Goal: Transaction & Acquisition: Download file/media

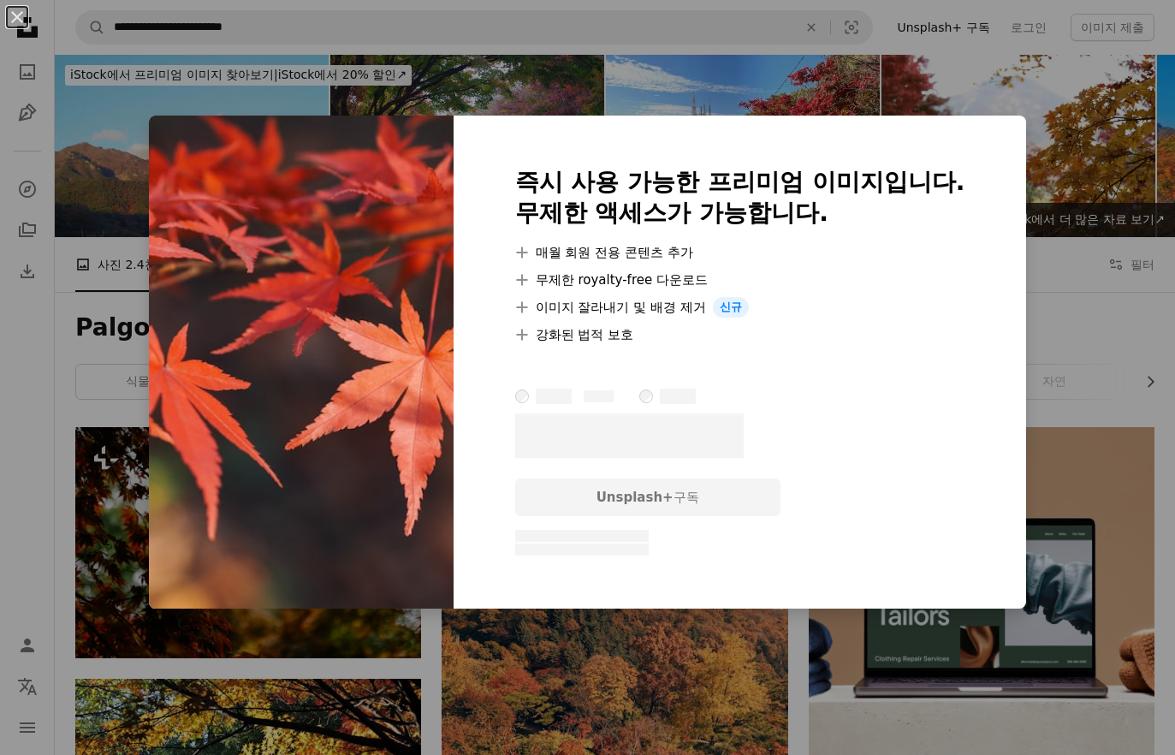
scroll to position [7084, 0]
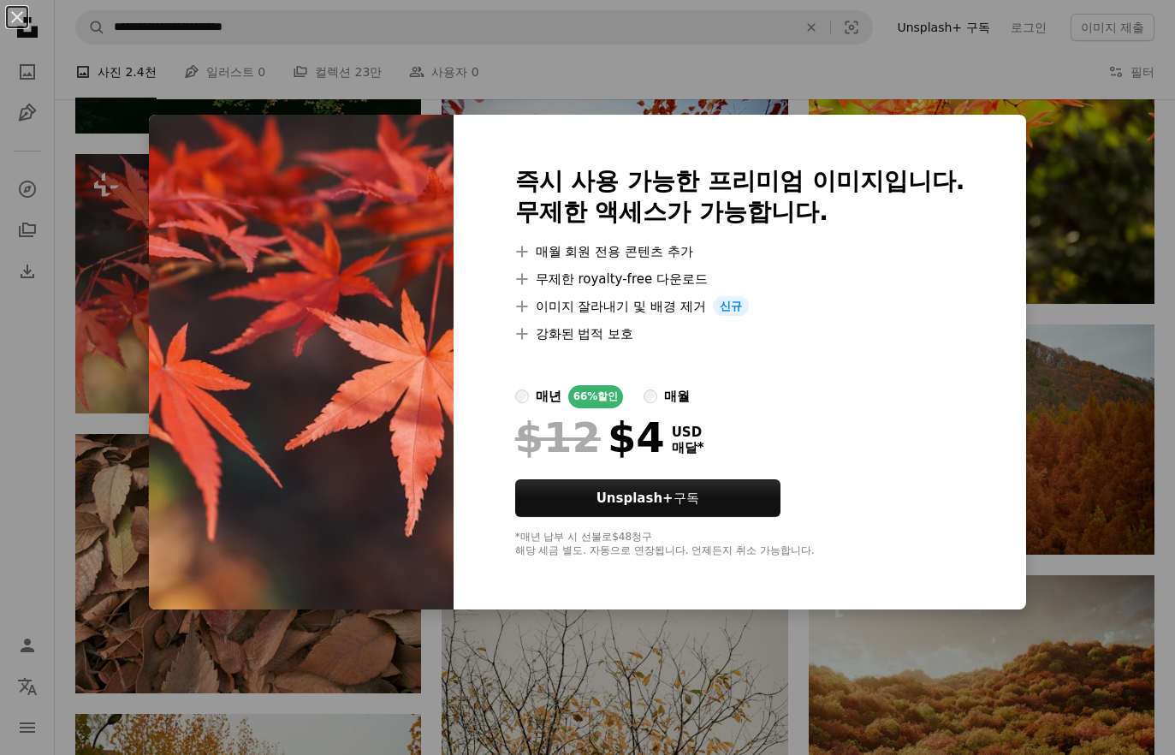
click at [1076, 175] on div "An X shape 즉시 사용 가능한 프리미엄 이미지입니다. 무제한 액세스가 가능합니다. A plus sign 매월 회원 전용 콘텐츠 추가 A…" at bounding box center [587, 377] width 1175 height 755
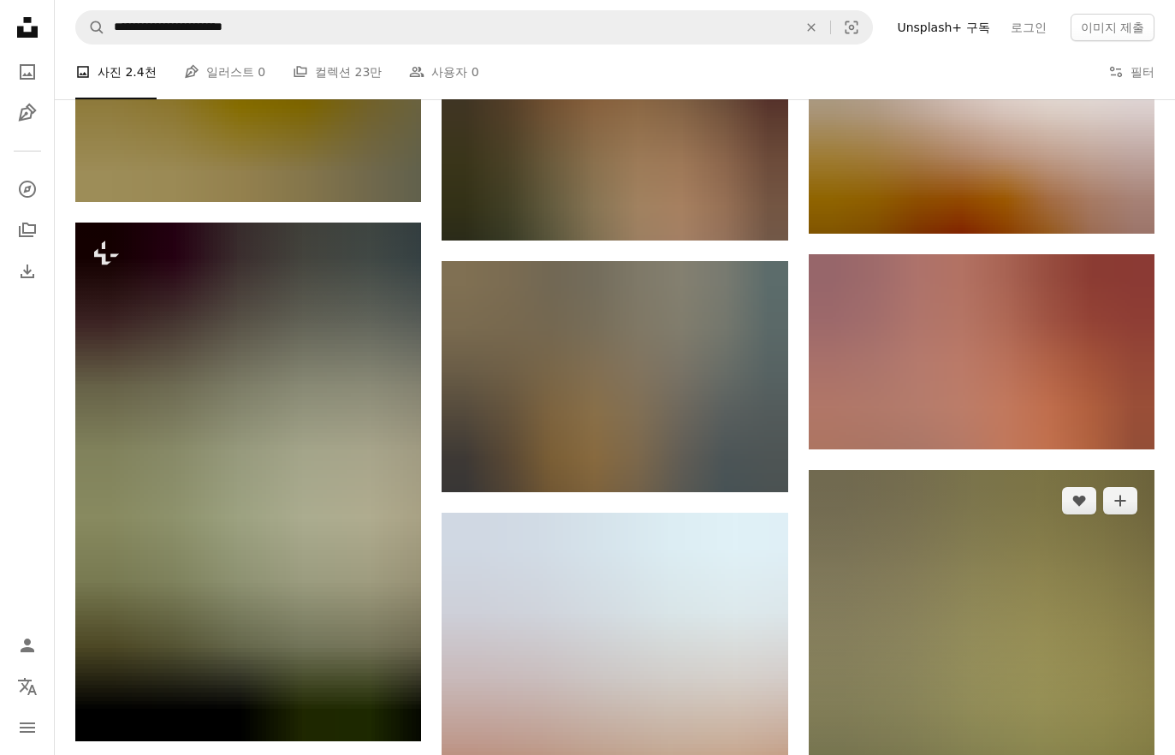
scroll to position [13846, 0]
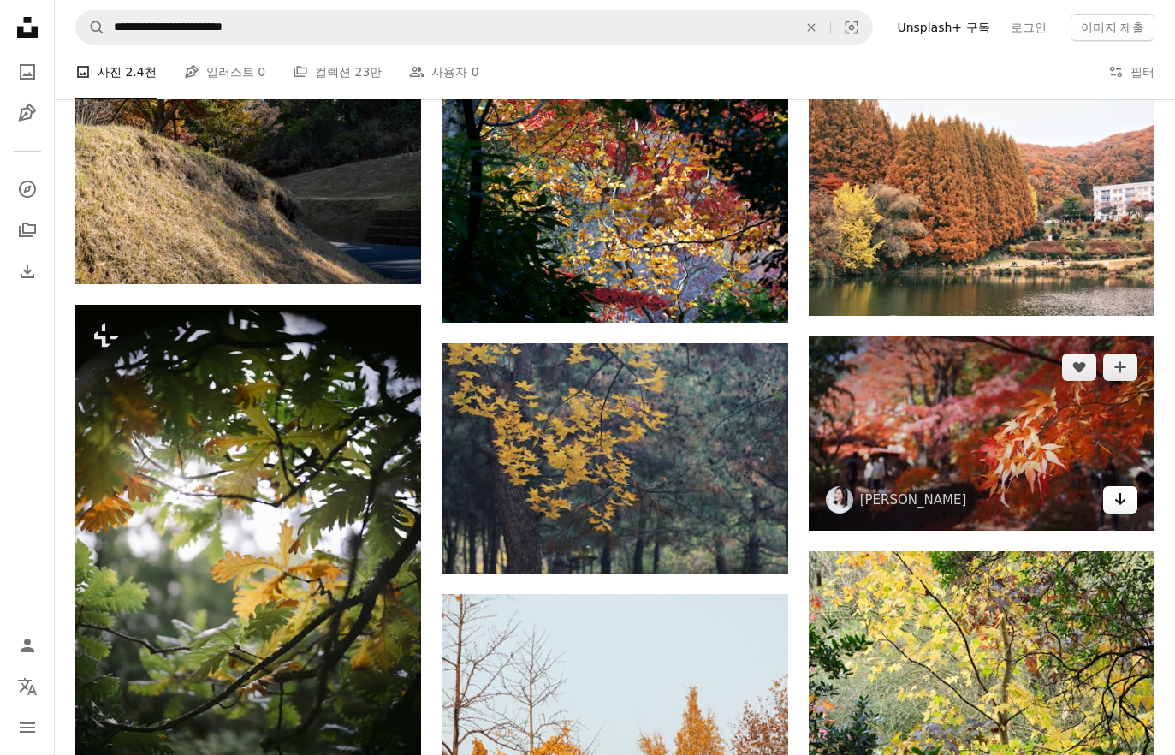
click at [1119, 496] on icon "Arrow pointing down" at bounding box center [1121, 499] width 14 height 21
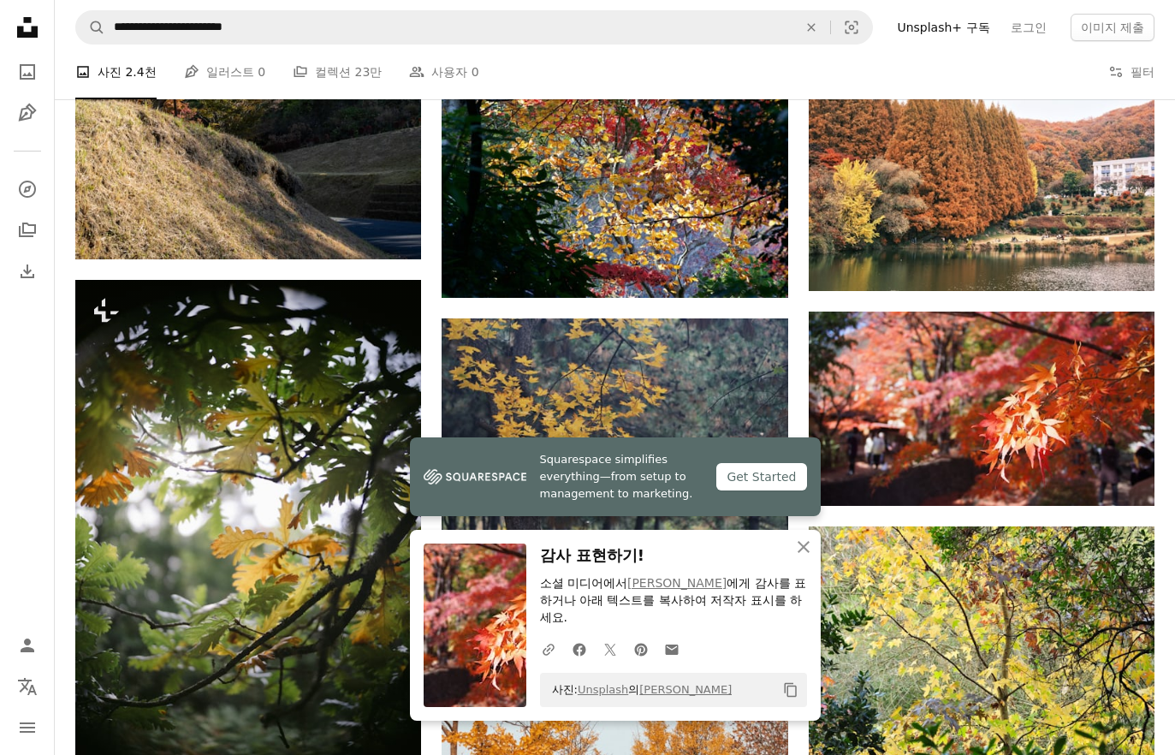
scroll to position [13899, 0]
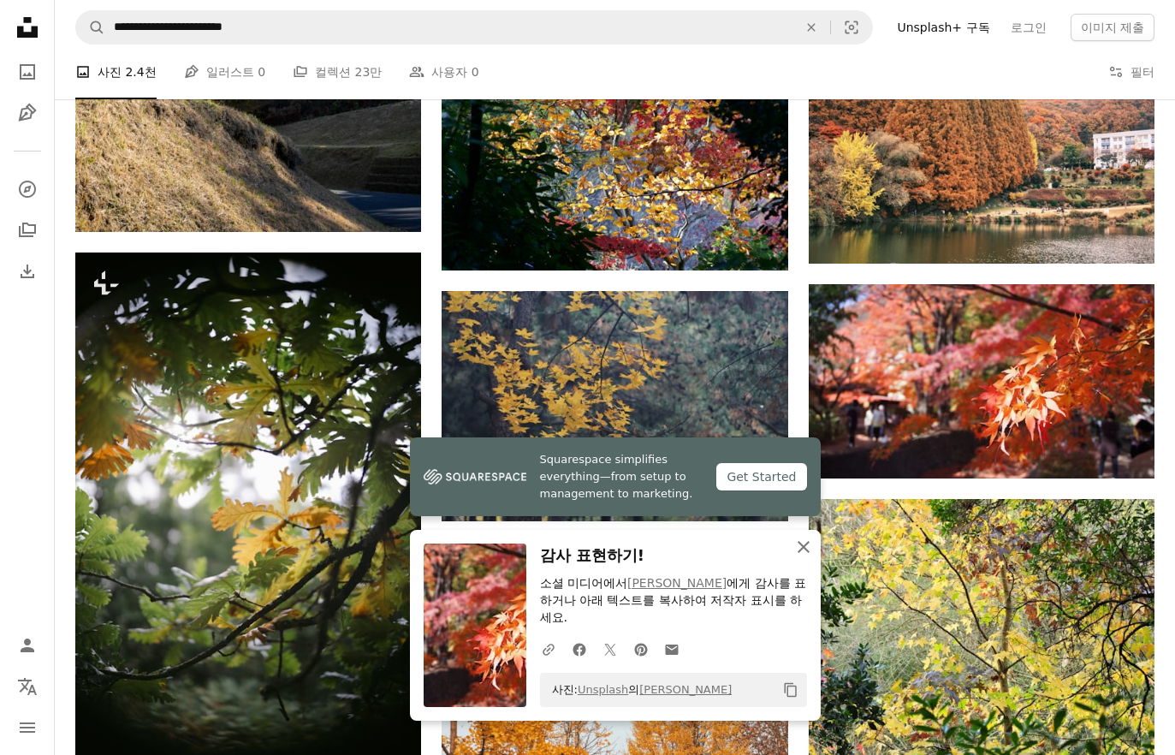
click at [805, 557] on icon "An X shape" at bounding box center [803, 547] width 21 height 21
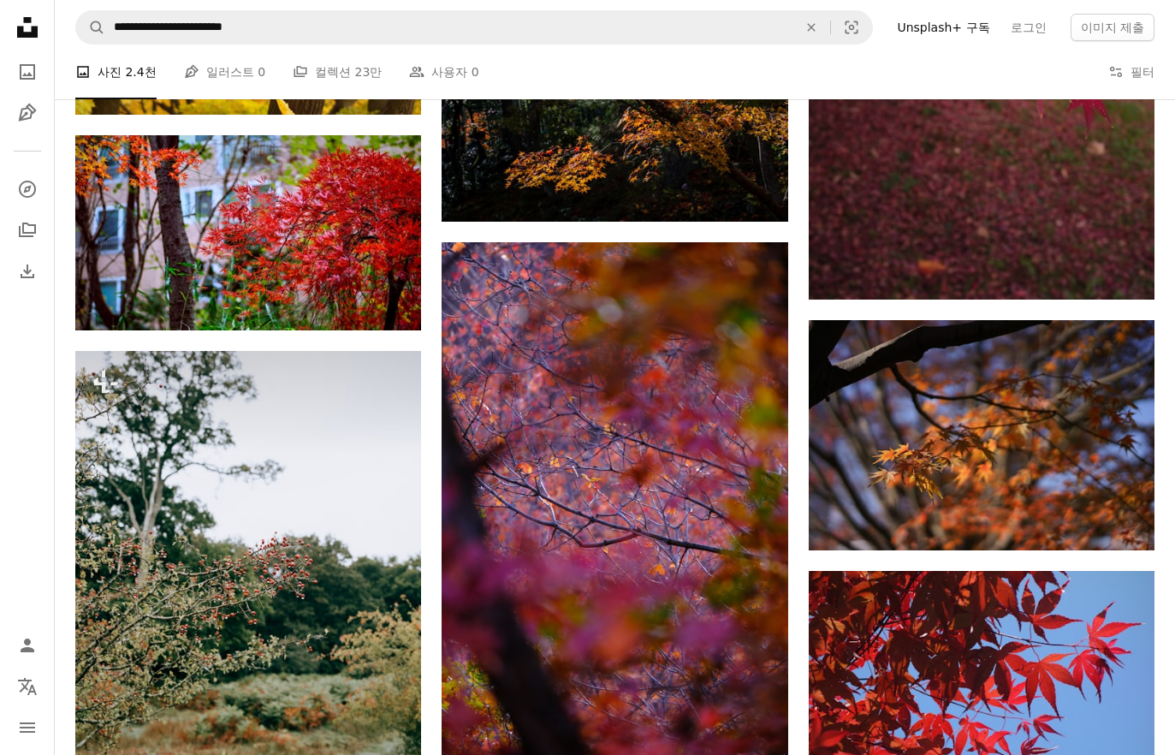
scroll to position [77852, 0]
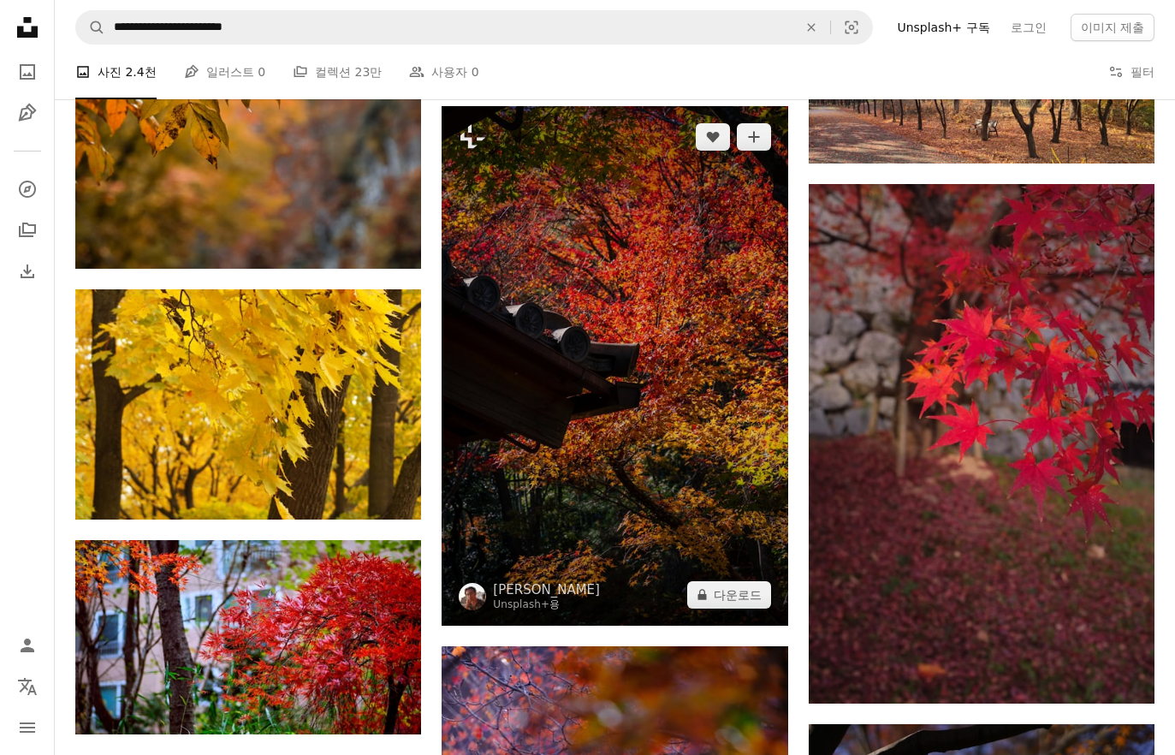
click at [630, 292] on img at bounding box center [615, 365] width 346 height 519
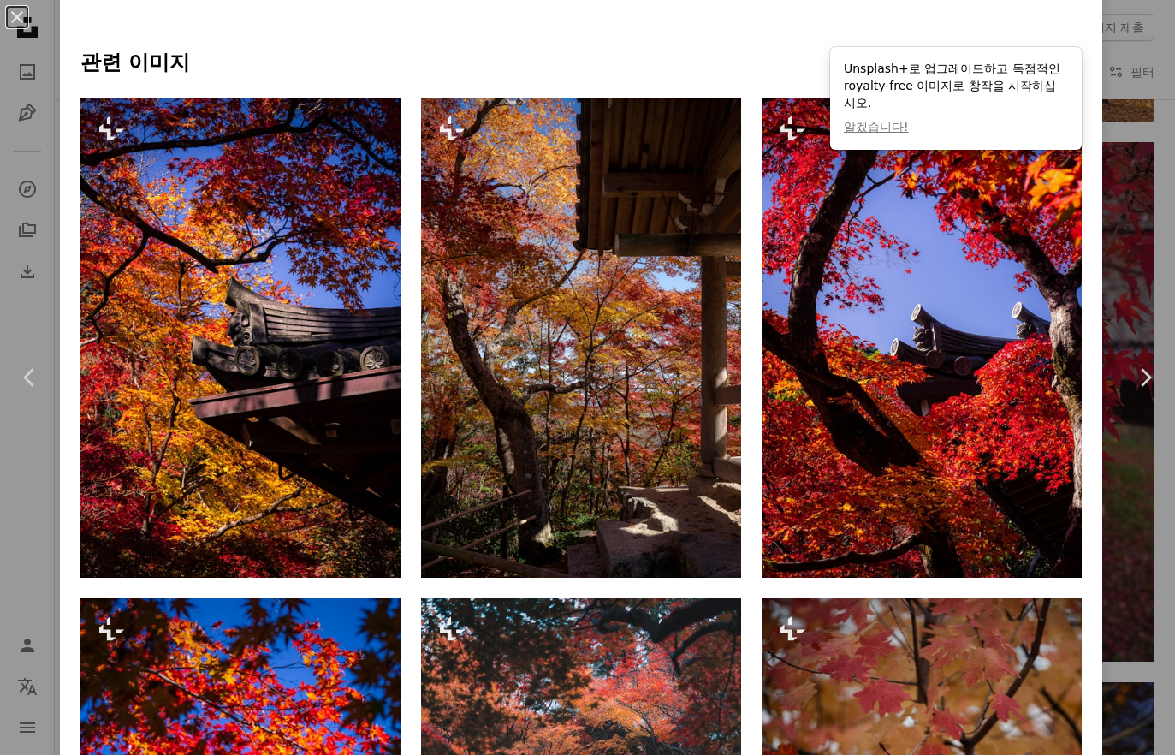
scroll to position [518, 0]
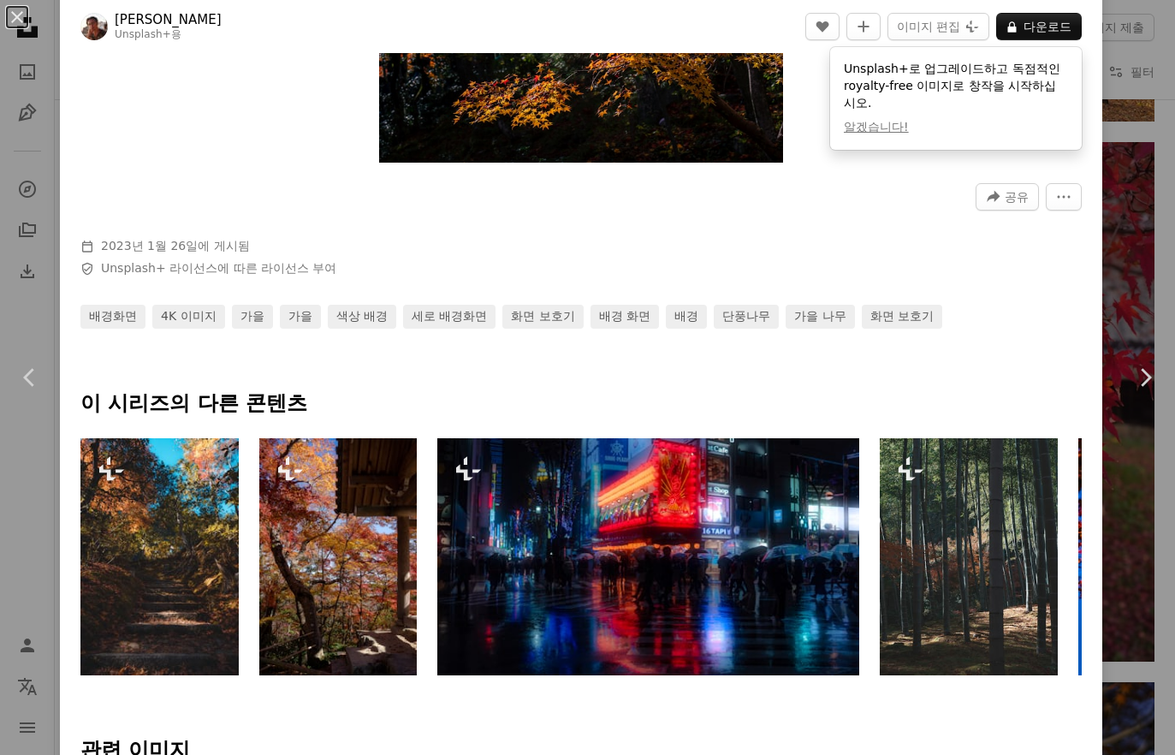
click at [1112, 98] on div "An X shape Chevron left Chevron right [PERSON_NAME] Unsplash+ 용 A heart A plus …" at bounding box center [587, 377] width 1175 height 755
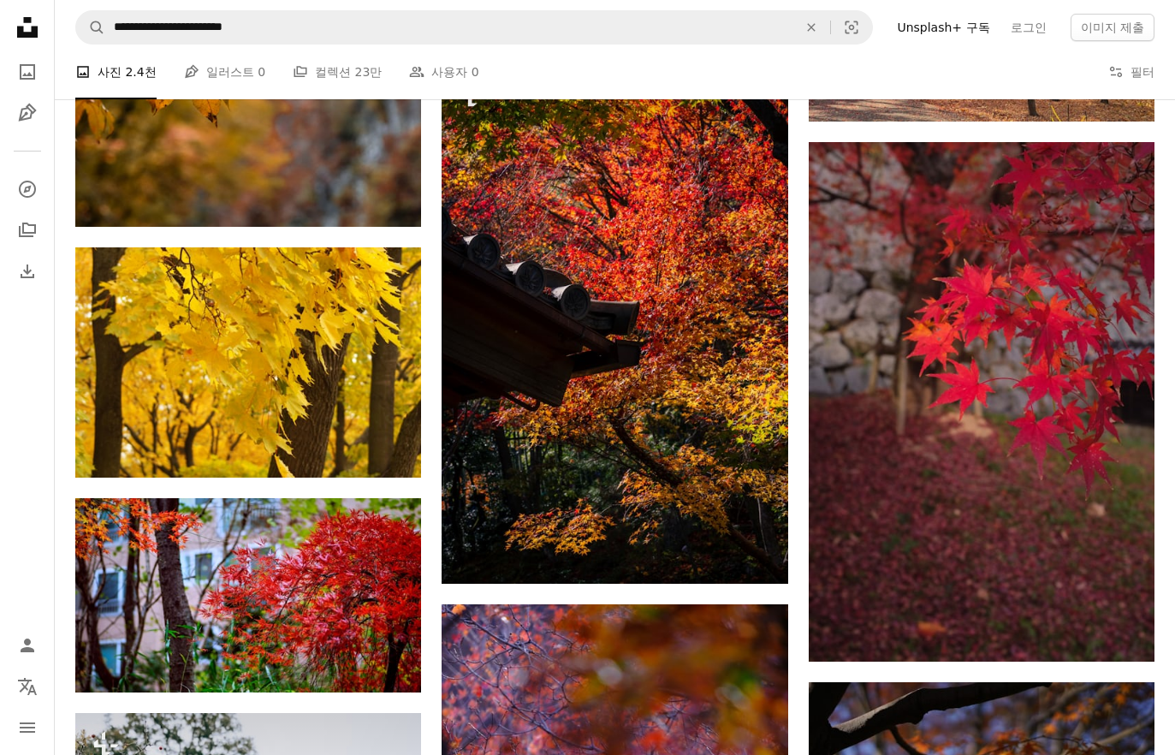
scroll to position [76501, 0]
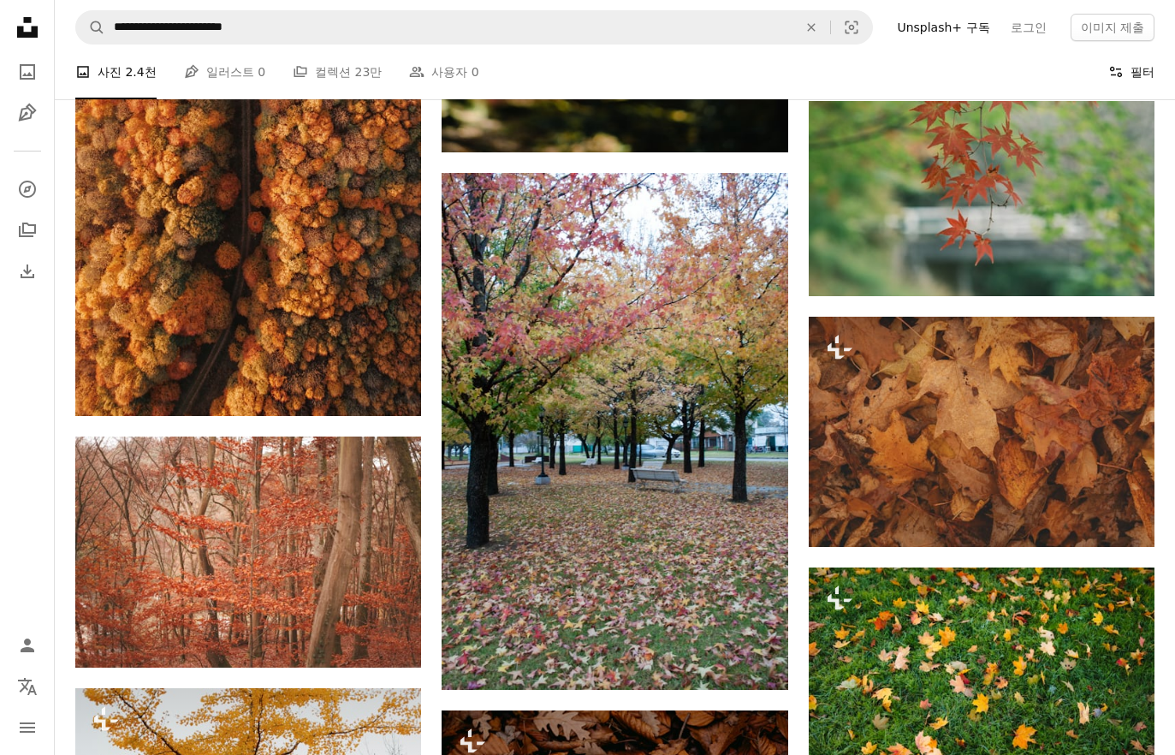
click at [1128, 60] on button "Filters 필터" at bounding box center [1132, 72] width 46 height 55
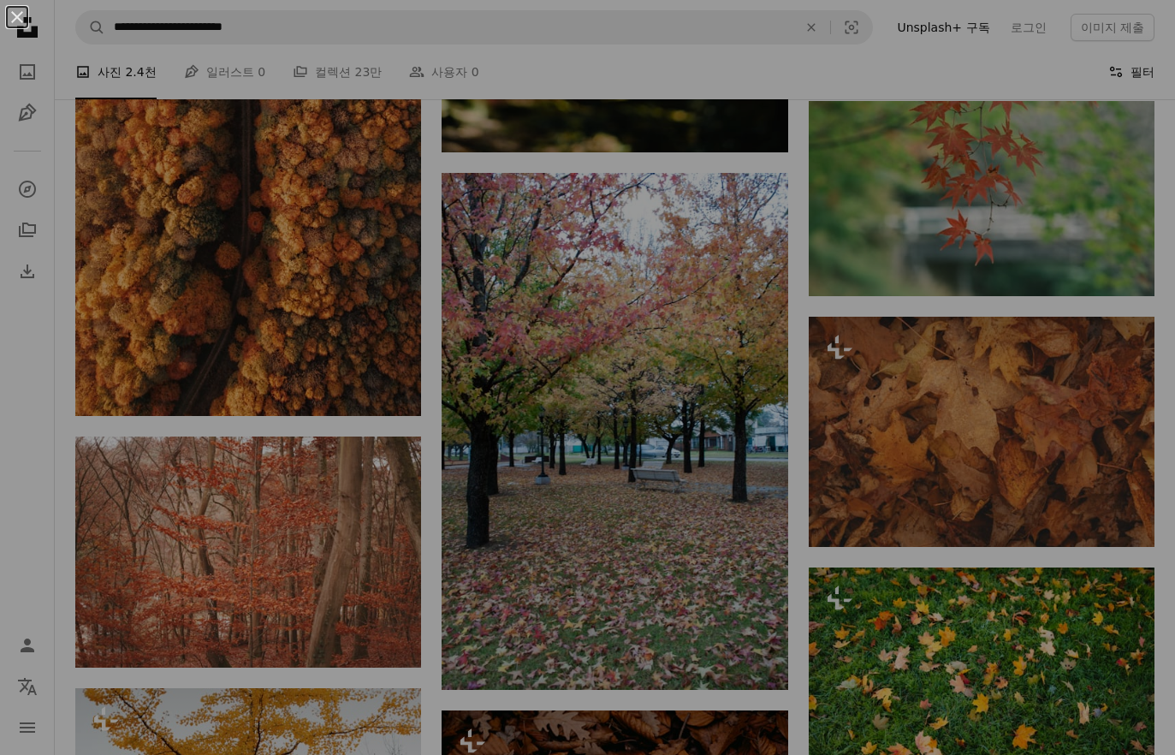
click at [1132, 75] on div "An X shape" at bounding box center [587, 377] width 1175 height 755
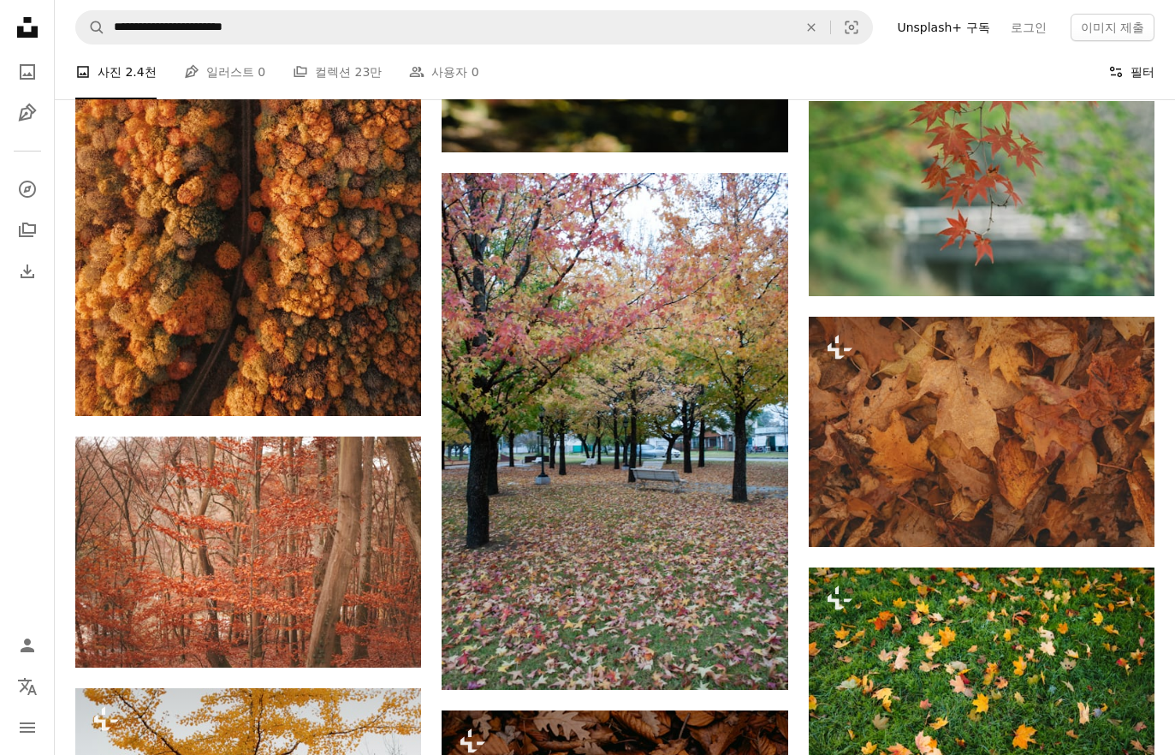
click at [1127, 71] on button "Filters 필터" at bounding box center [1132, 72] width 46 height 55
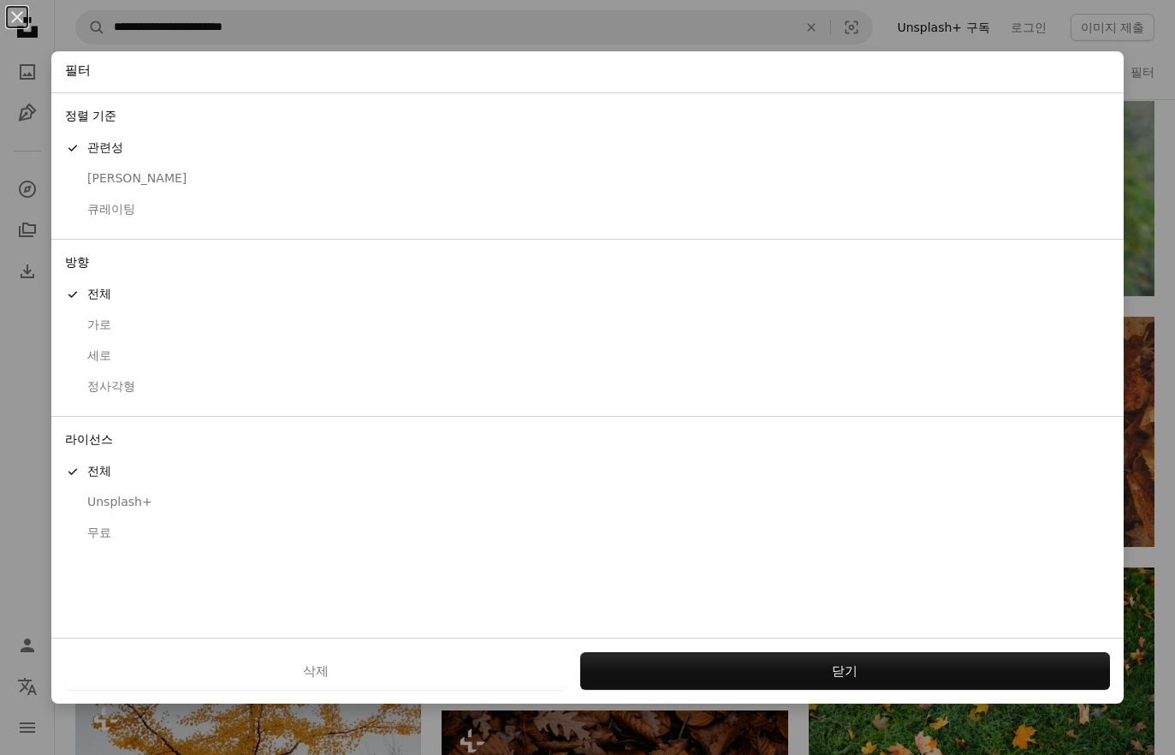
click at [94, 525] on div "무료" at bounding box center [587, 533] width 1045 height 17
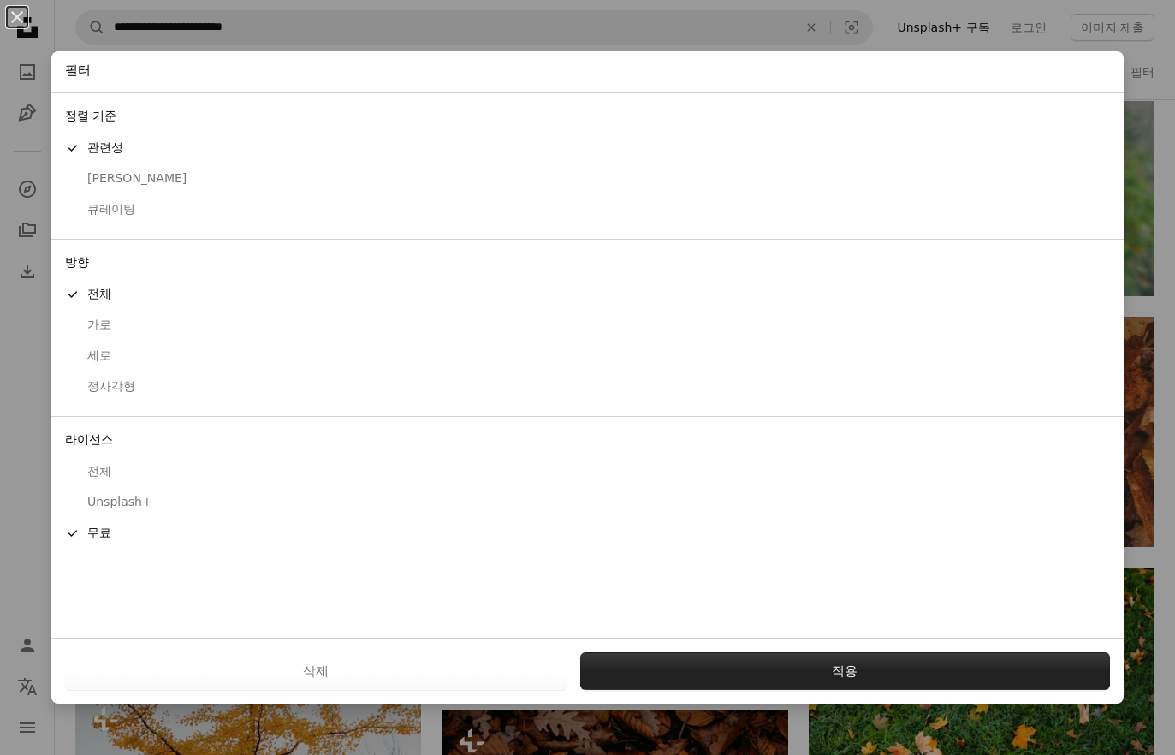
click at [746, 652] on button "적용" at bounding box center [845, 671] width 531 height 38
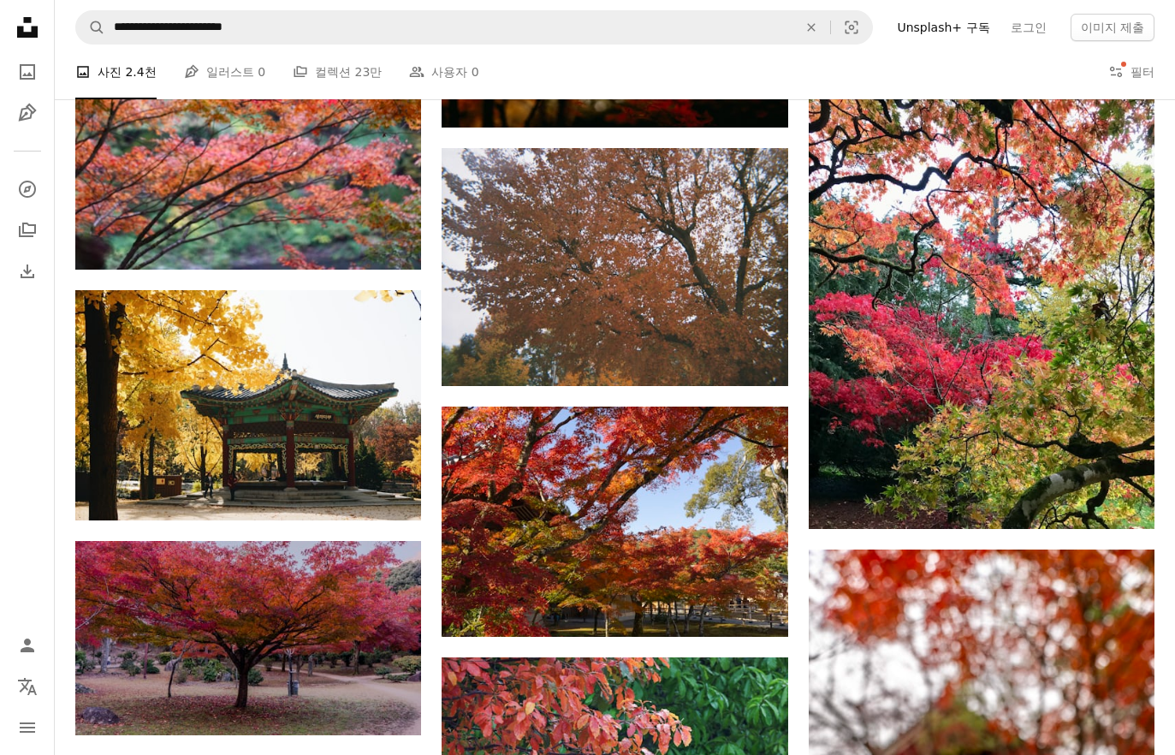
scroll to position [68427, 0]
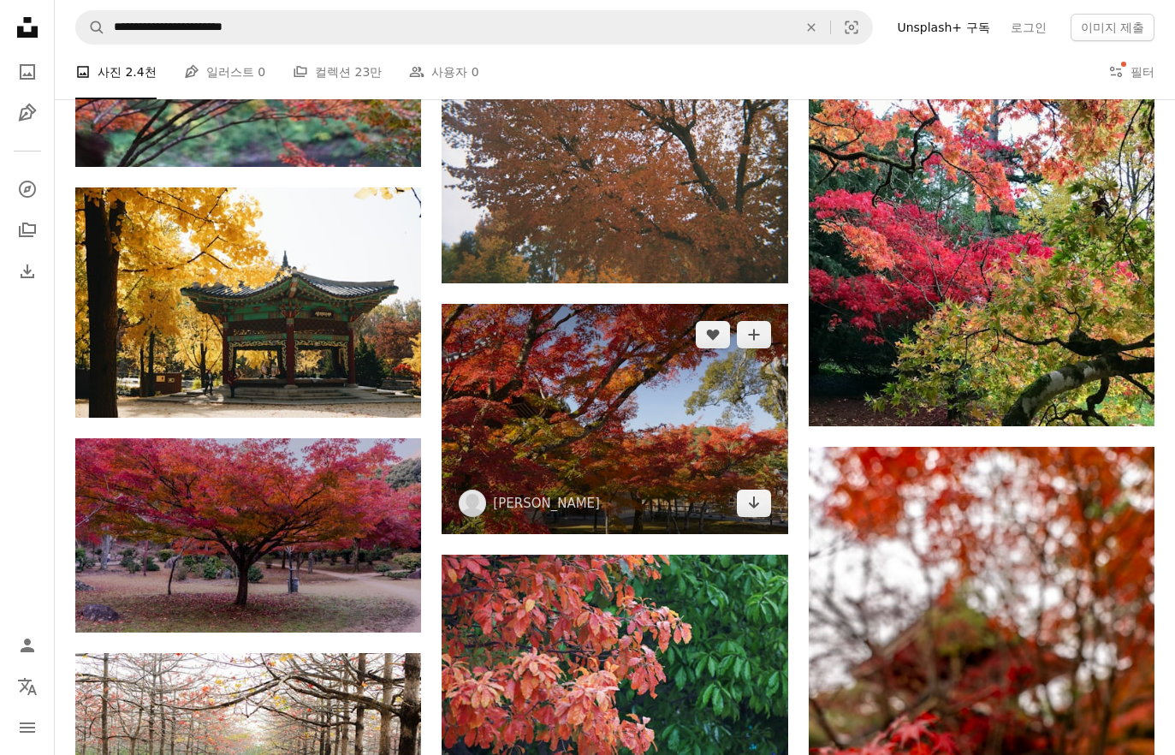
click at [559, 458] on img at bounding box center [615, 419] width 346 height 230
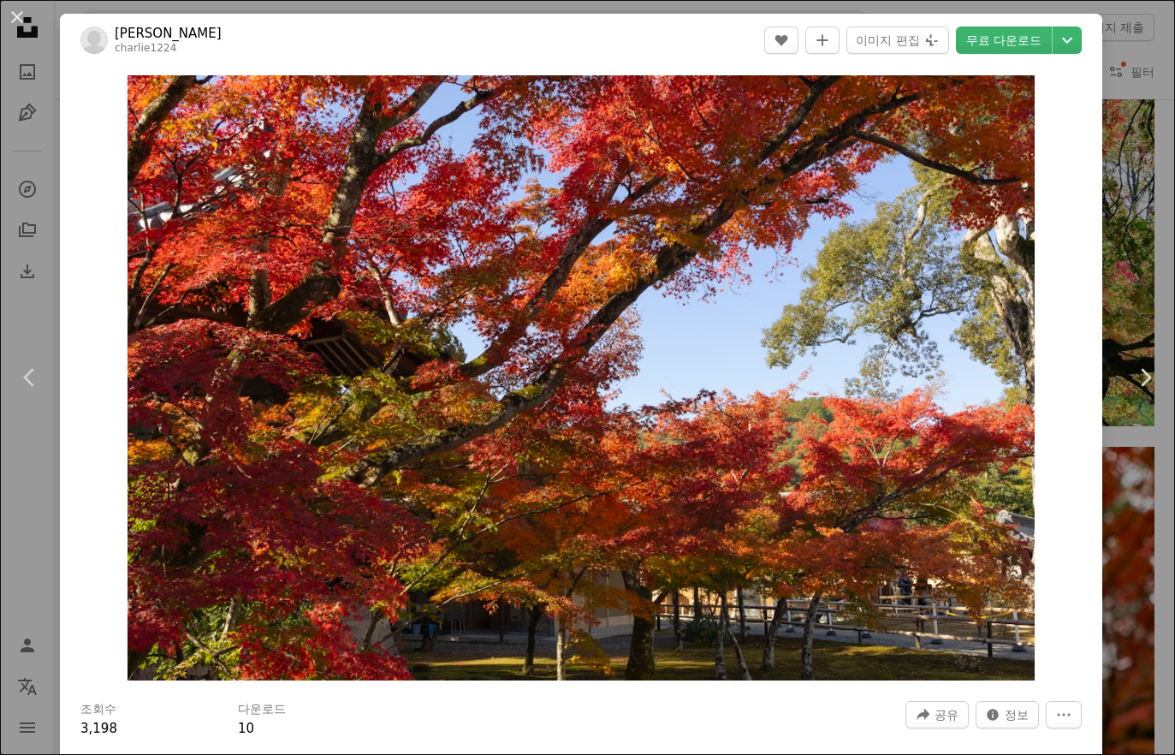
drag, startPoint x: 689, startPoint y: 418, endPoint x: 697, endPoint y: 449, distance: 31.8
click at [689, 417] on div "[PERSON_NAME] charlie1224 A heart A plus sign 이미지 편집 Plus sign for Unsplash+ 무료…" at bounding box center [581, 473] width 1043 height 918
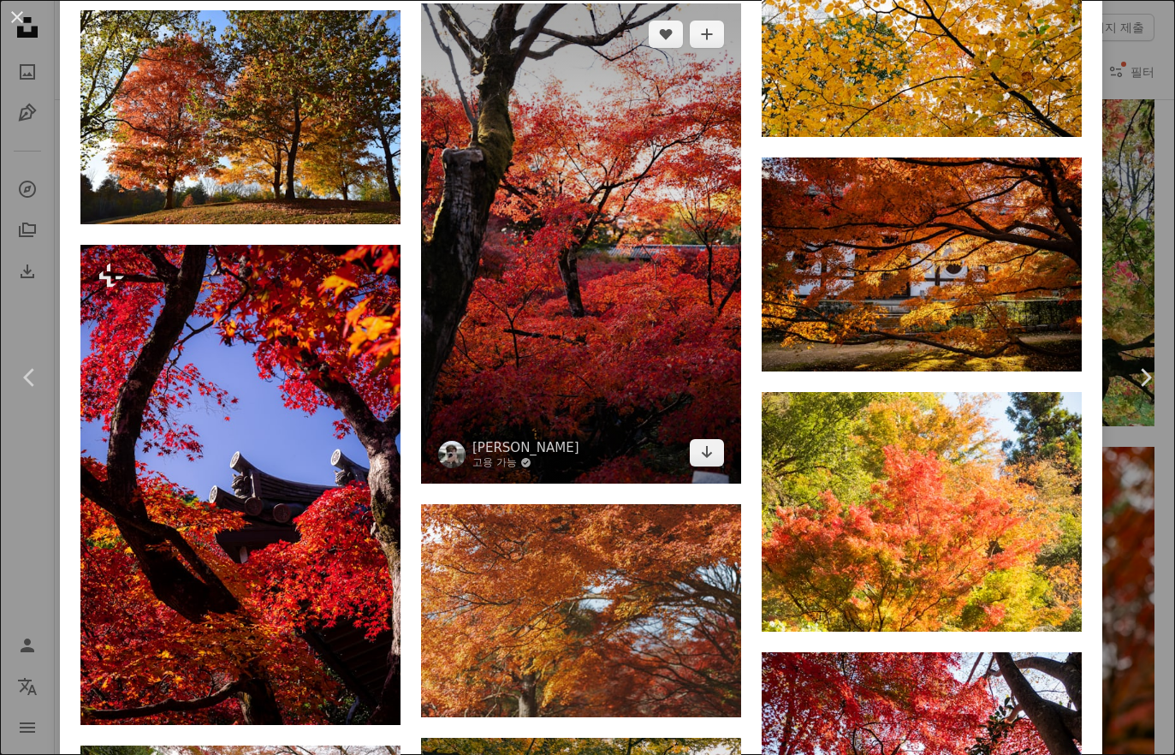
scroll to position [4011, 0]
